Goal: Navigation & Orientation: Find specific page/section

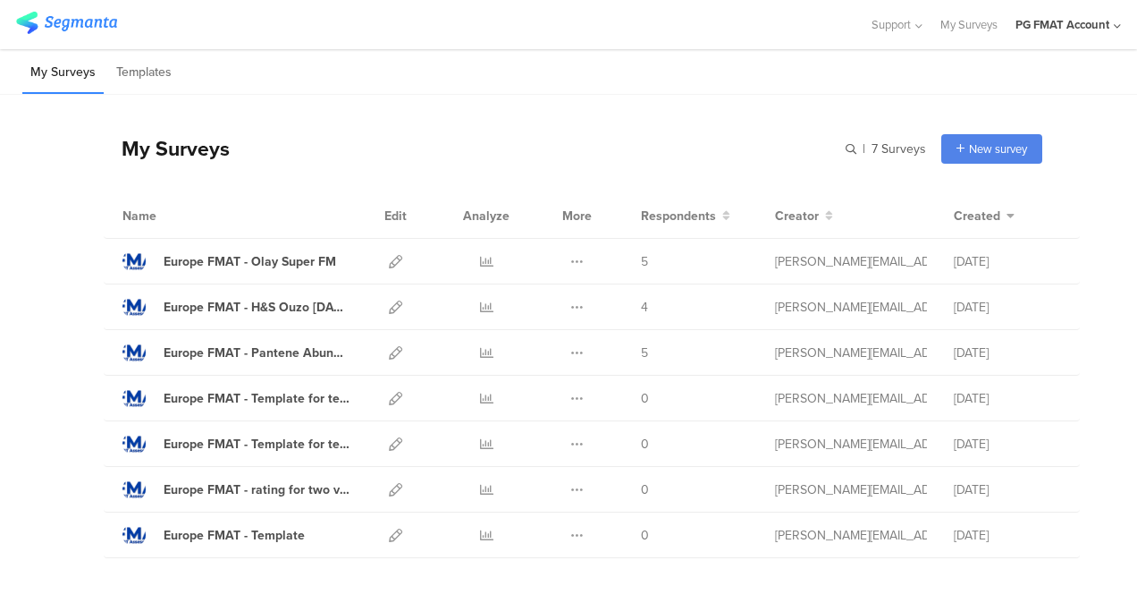
click at [1077, 16] on div "PG FMAT Account" at bounding box center [1063, 24] width 94 height 17
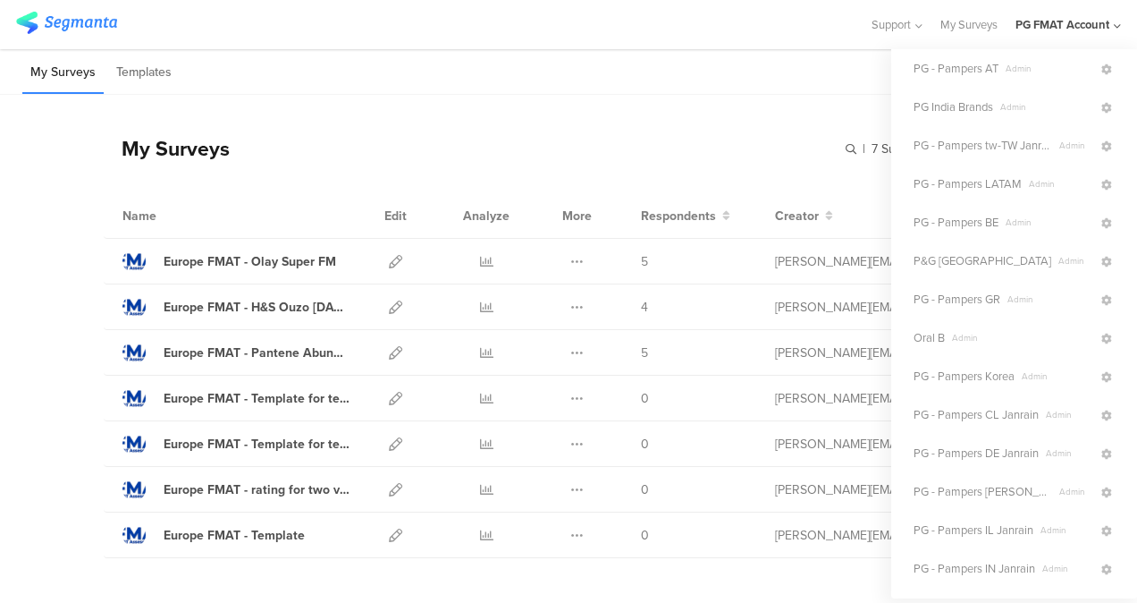
scroll to position [0, 6]
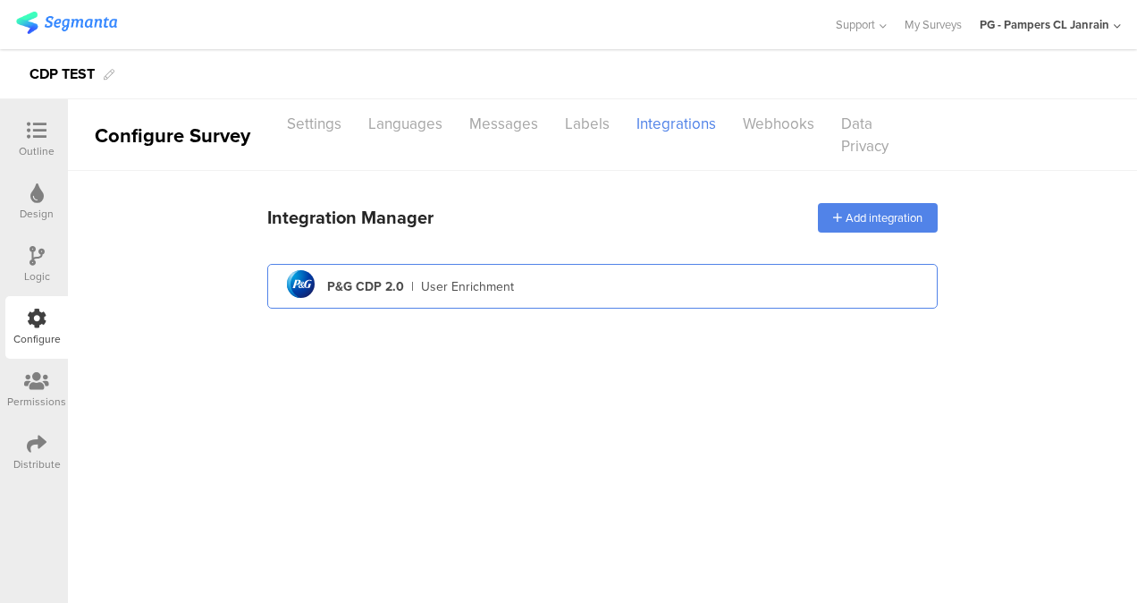
click at [445, 290] on div "User Enrichment" at bounding box center [467, 286] width 93 height 19
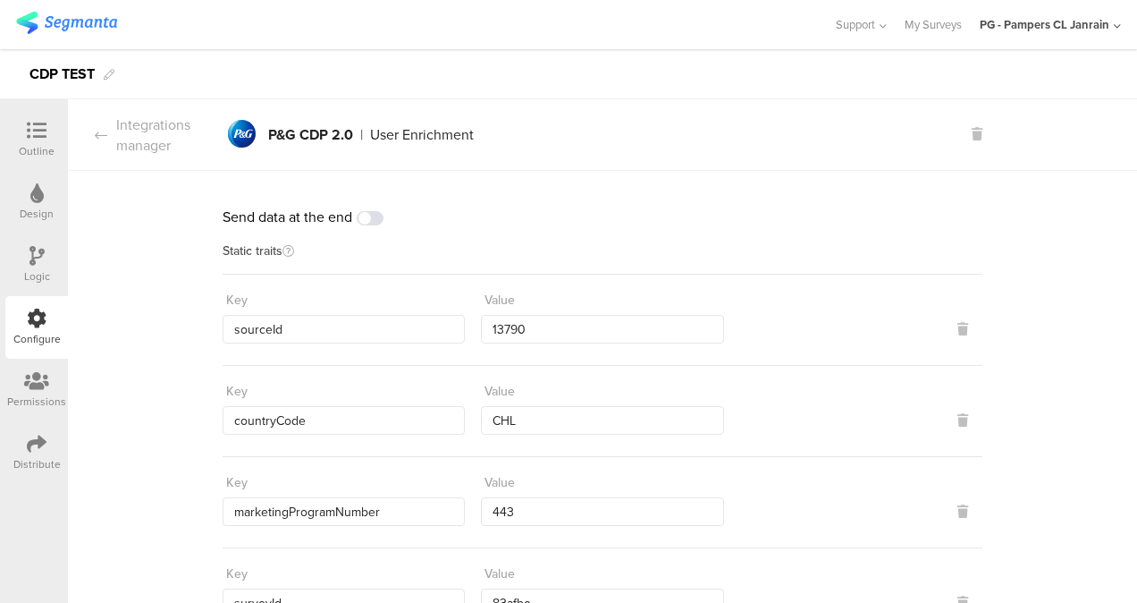
click at [1051, 24] on div "PG - Pampers CL Janrain" at bounding box center [1045, 24] width 130 height 17
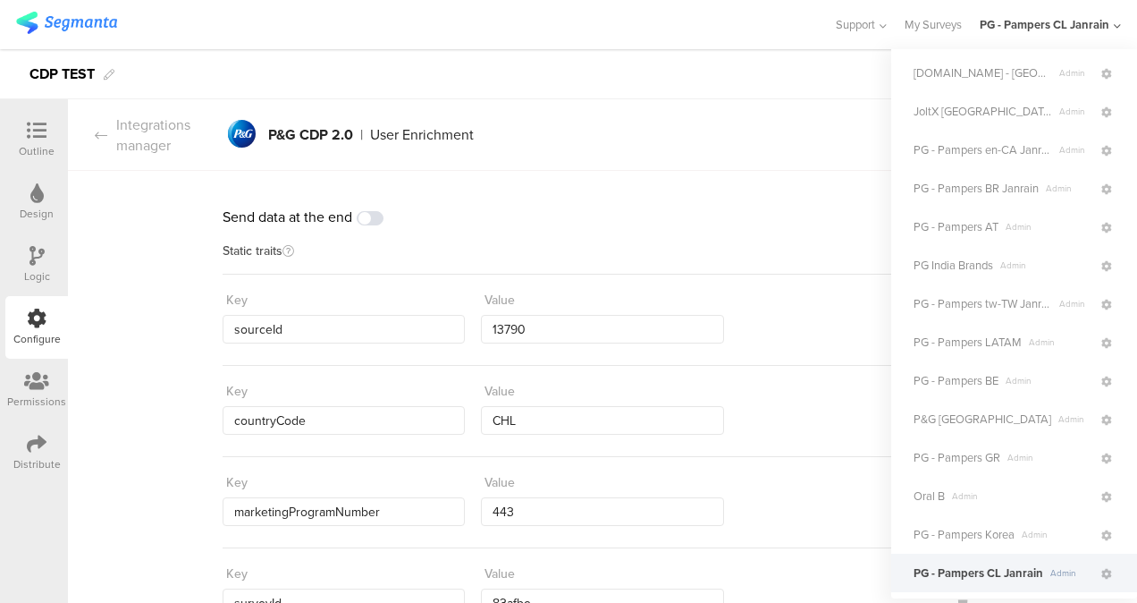
scroll to position [0, 6]
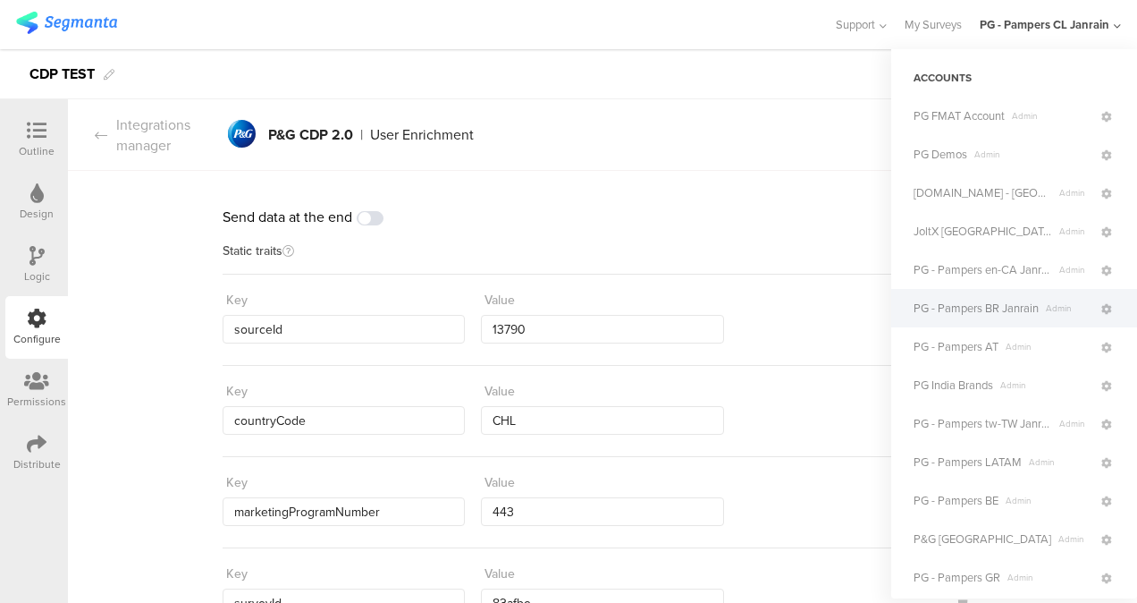
click at [1006, 300] on span "PG - Pampers BR Janrain" at bounding box center [976, 308] width 125 height 17
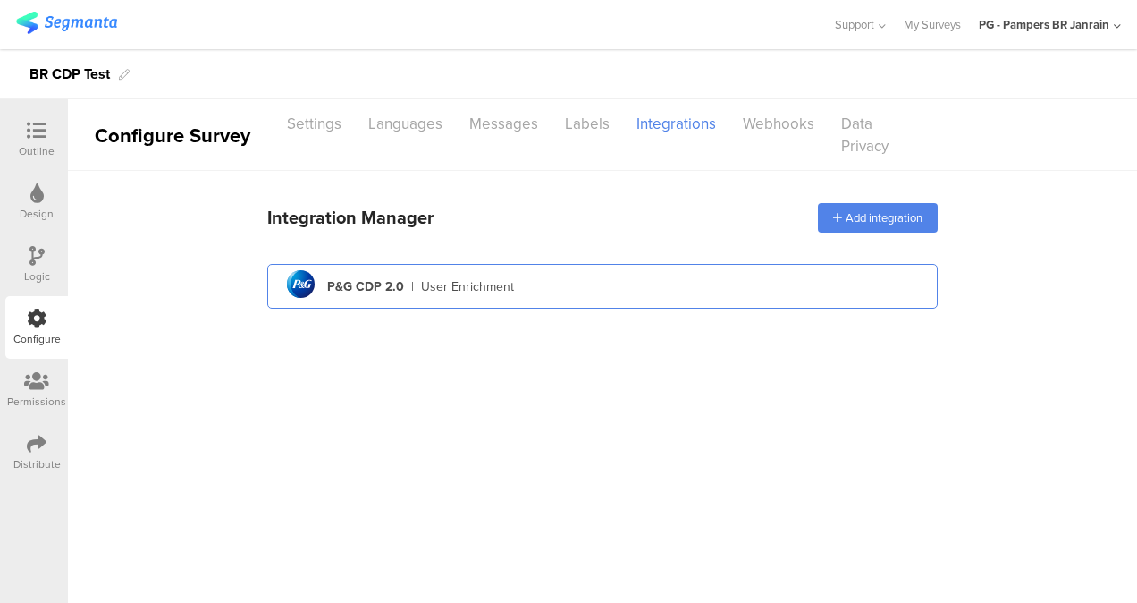
click at [515, 290] on div "pg logo P&G CDP 2.0 | User Enrichment" at bounding box center [603, 287] width 642 height 44
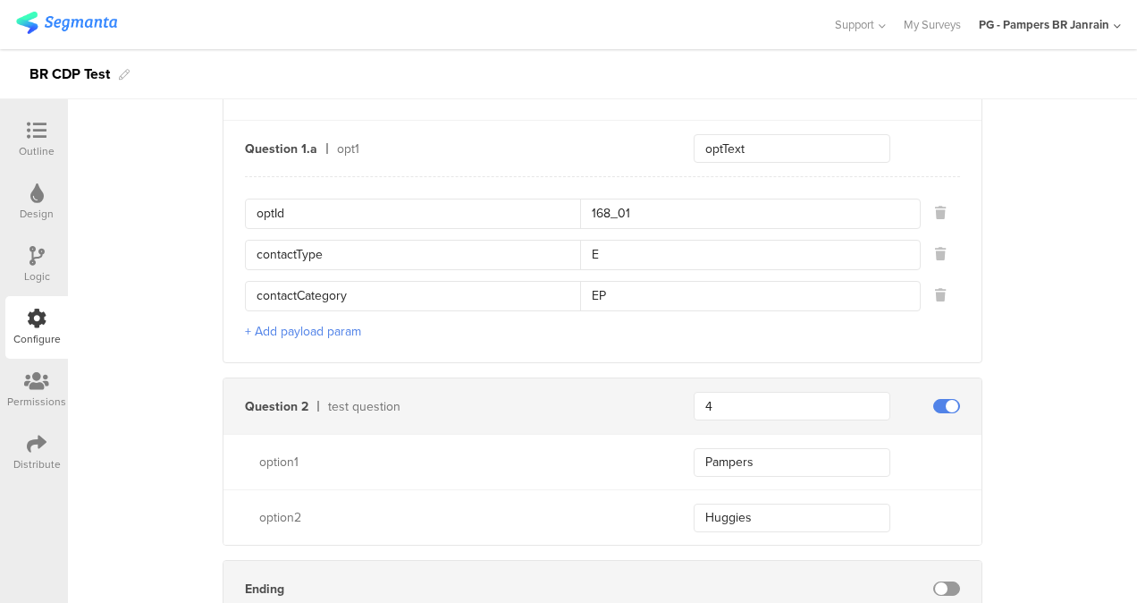
scroll to position [1097, 0]
click at [1080, 29] on div "PG - Pampers BR Janrain" at bounding box center [1044, 24] width 131 height 17
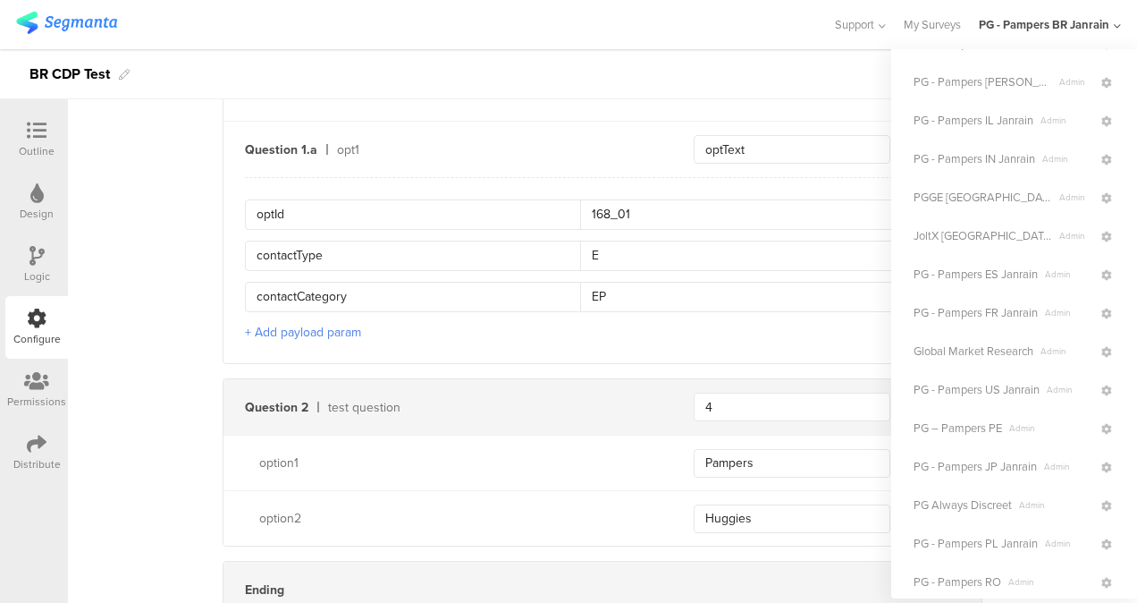
scroll to position [688, 0]
click at [931, 435] on span "PG – Pampers PE" at bounding box center [958, 426] width 89 height 17
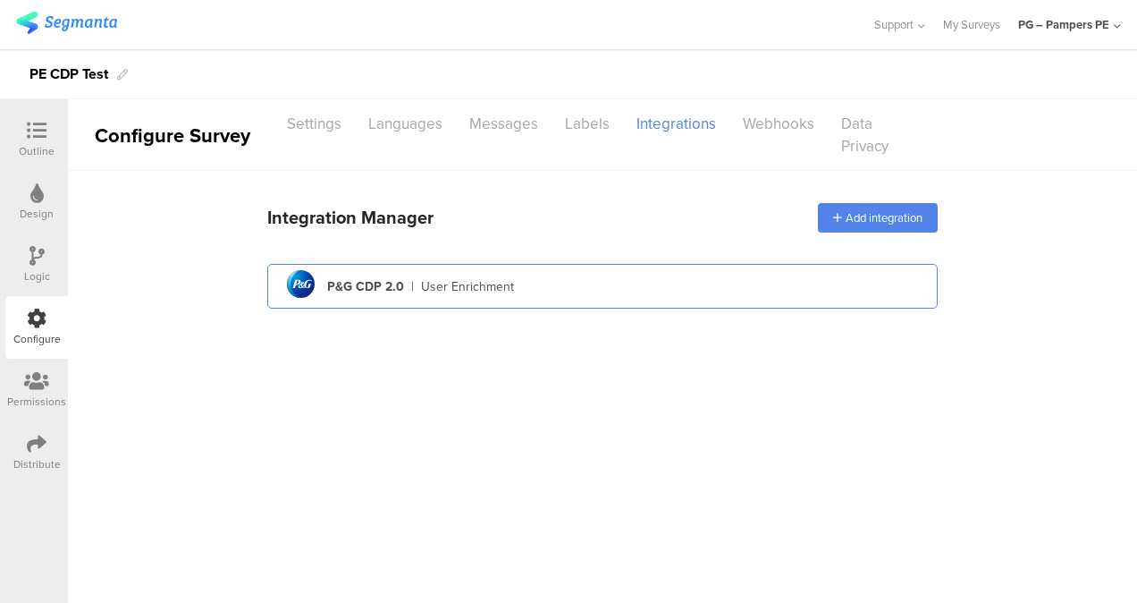
click at [509, 300] on div "pg logo P&G CDP 2.0 | User Enrichment" at bounding box center [603, 287] width 642 height 44
